Goal: Find specific page/section: Find specific page/section

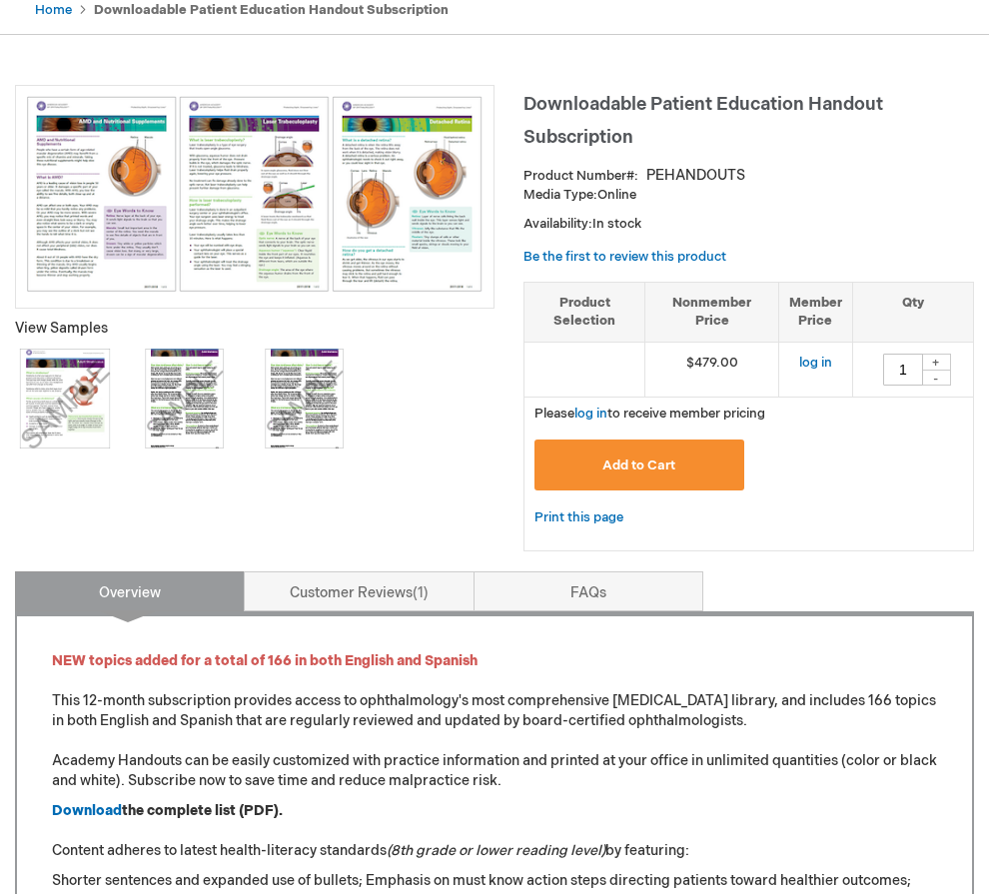
scroll to position [499, 0]
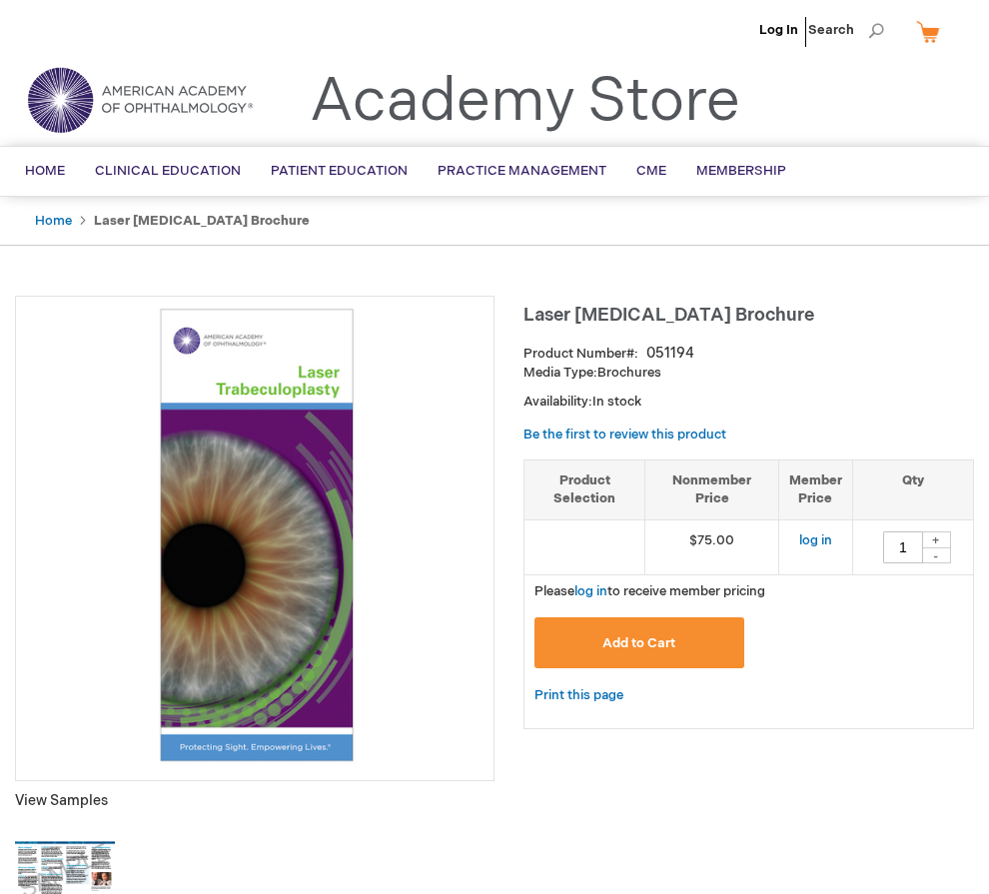
click at [501, 211] on ul "Home Laser [MEDICAL_DATA] Brochure" at bounding box center [494, 221] width 949 height 49
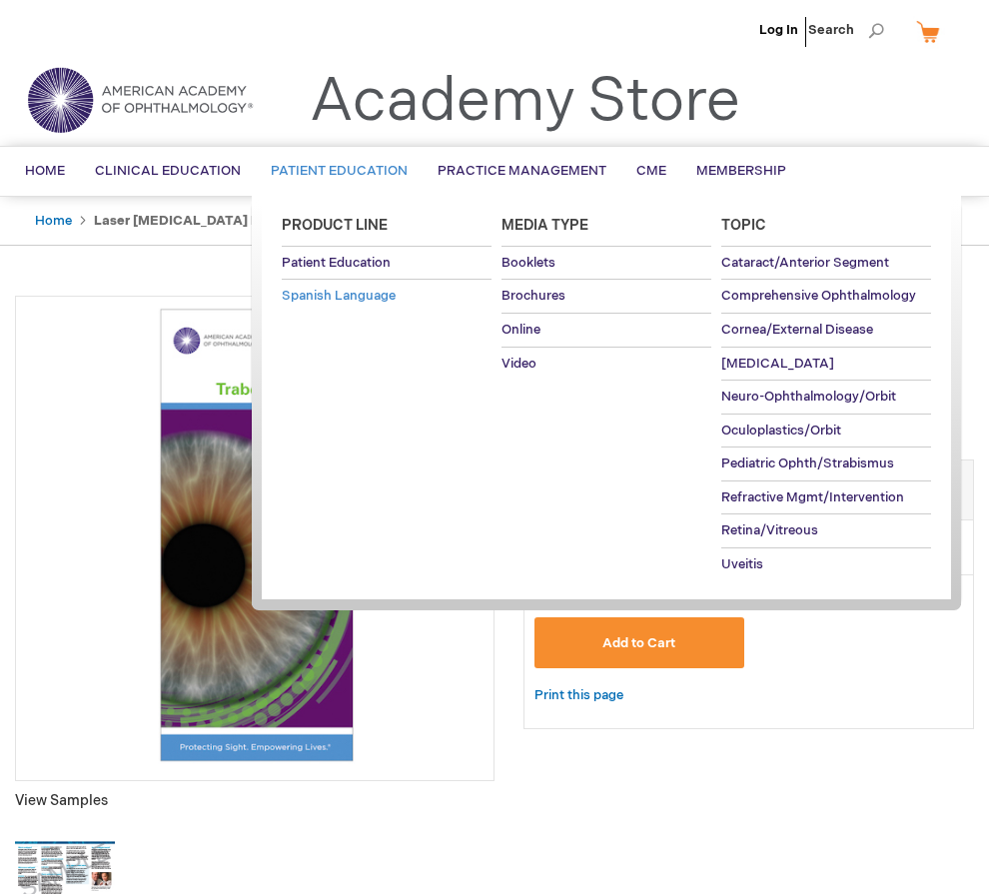
click at [365, 293] on span "Spanish Language" at bounding box center [339, 296] width 114 height 16
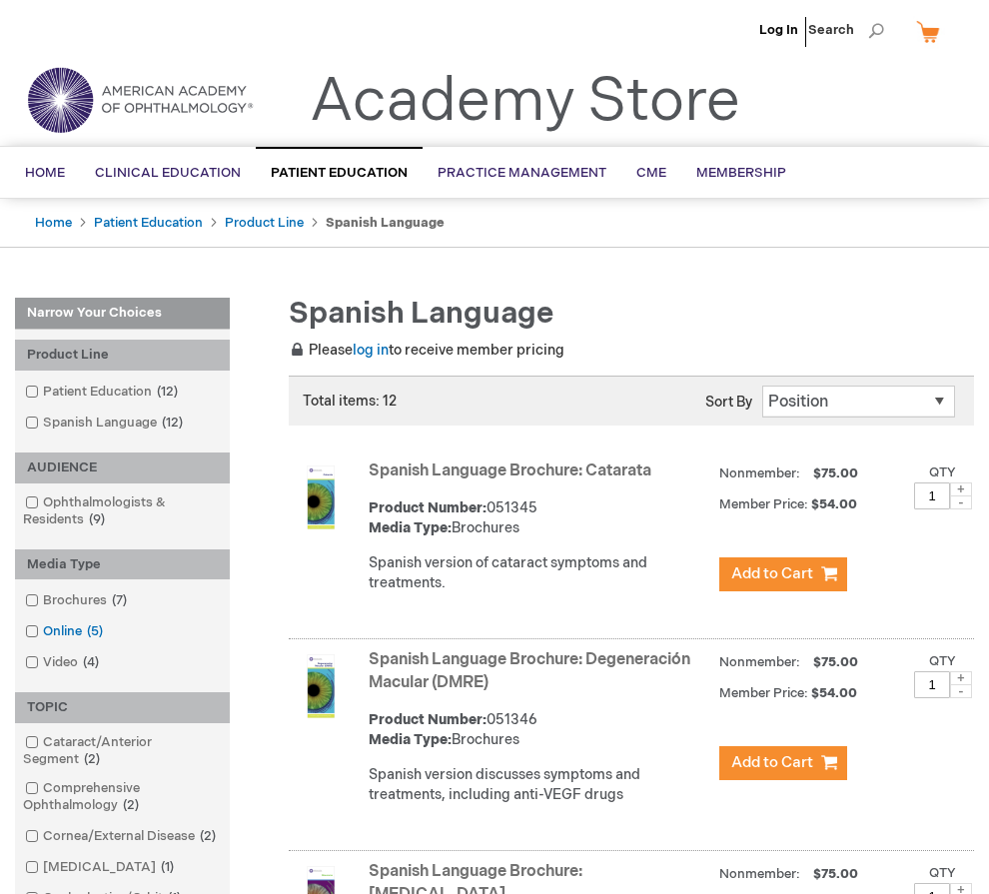
click at [59, 634] on link "Online 5 items" at bounding box center [65, 631] width 91 height 19
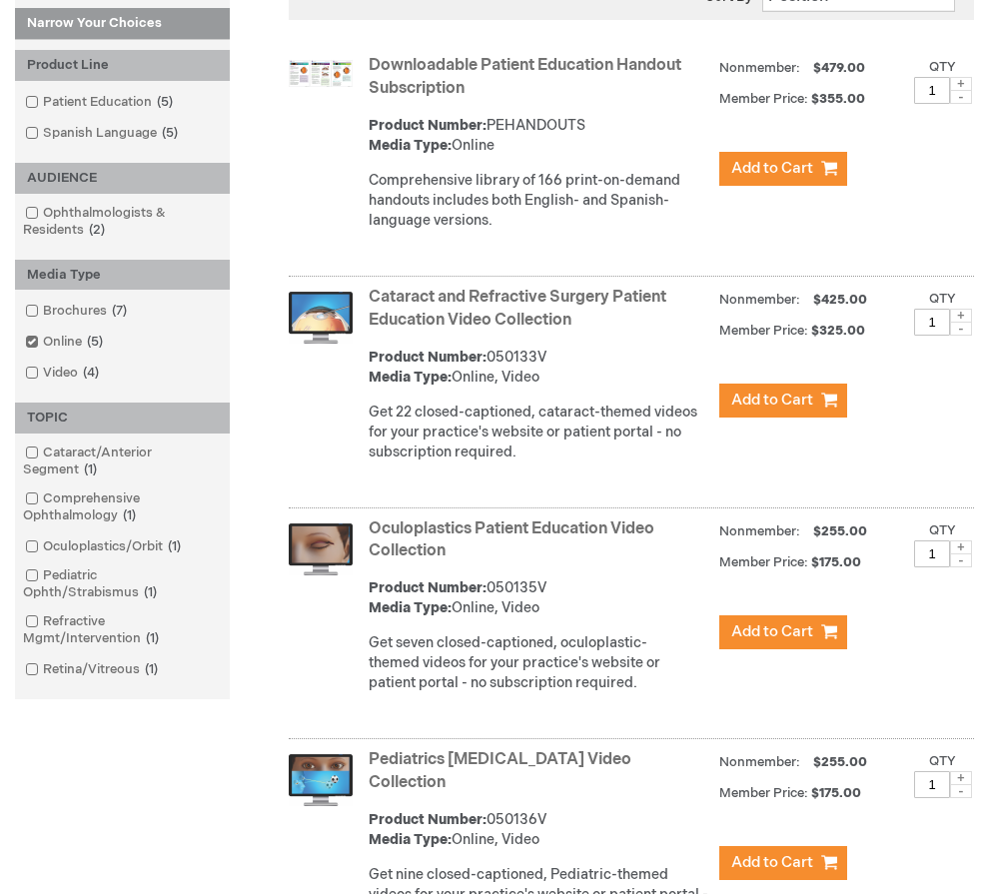
scroll to position [300, 0]
